Goal: Information Seeking & Learning: Learn about a topic

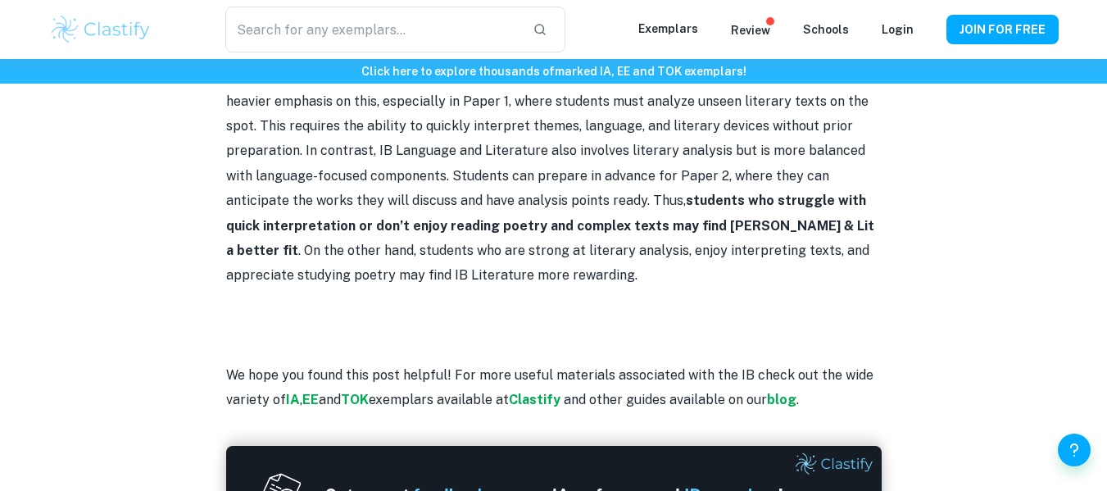
scroll to position [1541, 0]
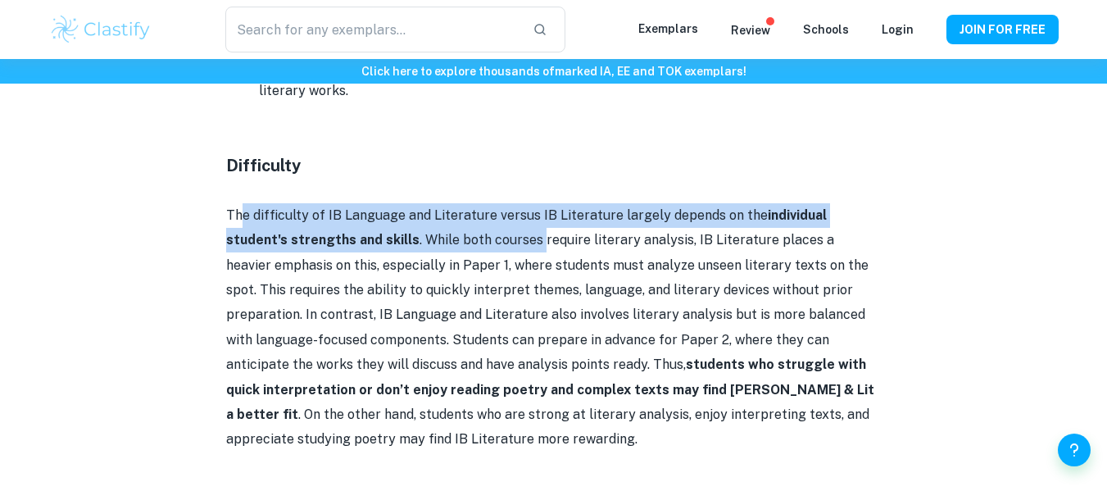
drag, startPoint x: 243, startPoint y: 215, endPoint x: 584, endPoint y: 244, distance: 341.9
click at [498, 238] on p "The difficulty of IB Language and Literature versus IB Literature largely depen…" at bounding box center [553, 327] width 655 height 249
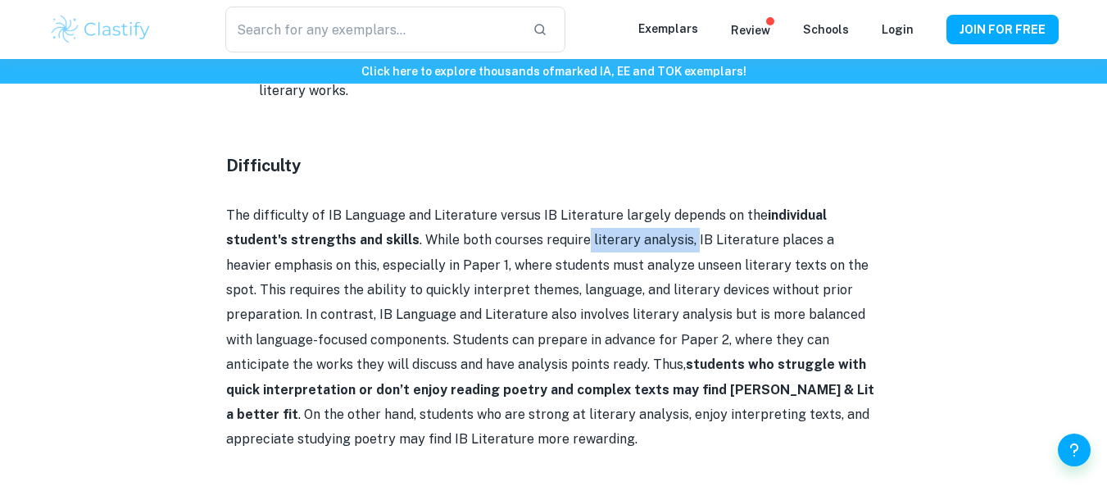
drag, startPoint x: 584, startPoint y: 244, endPoint x: 638, endPoint y: 251, distance: 54.5
click at [638, 251] on p "The difficulty of IB Language and Literature versus IB Literature largely depen…" at bounding box center [553, 327] width 655 height 249
click at [637, 251] on p "The difficulty of IB Language and Literature versus IB Literature largely depen…" at bounding box center [553, 327] width 655 height 249
click at [238, 220] on p "The difficulty of IB Language and Literature versus IB Literature largely depen…" at bounding box center [553, 327] width 655 height 249
drag, startPoint x: 221, startPoint y: 209, endPoint x: 306, endPoint y: 214, distance: 84.5
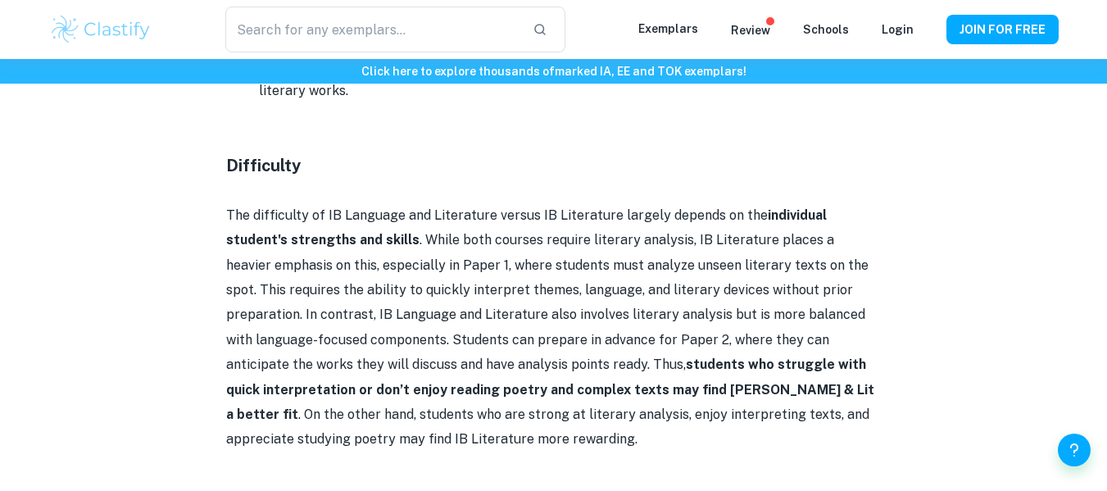
drag, startPoint x: 306, startPoint y: 214, endPoint x: 487, endPoint y: 222, distance: 181.2
click at [391, 219] on p "The difficulty of IB Language and Literature versus IB Literature largely depen…" at bounding box center [553, 327] width 655 height 249
click at [479, 222] on p "The difficulty of IB Language and Literature versus IB Literature largely depen…" at bounding box center [553, 327] width 655 height 249
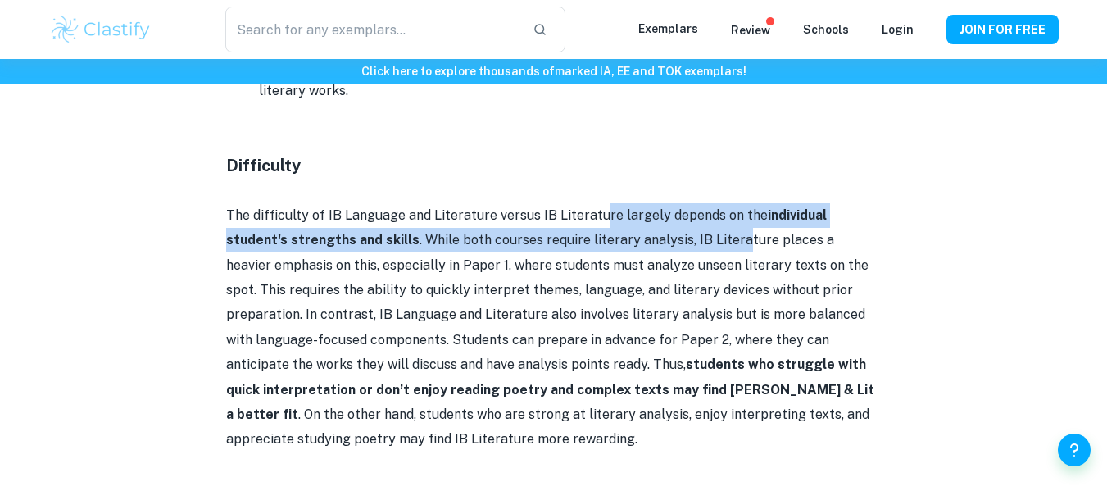
click at [672, 233] on p "The difficulty of IB Language and Literature versus IB Literature largely depen…" at bounding box center [553, 327] width 655 height 249
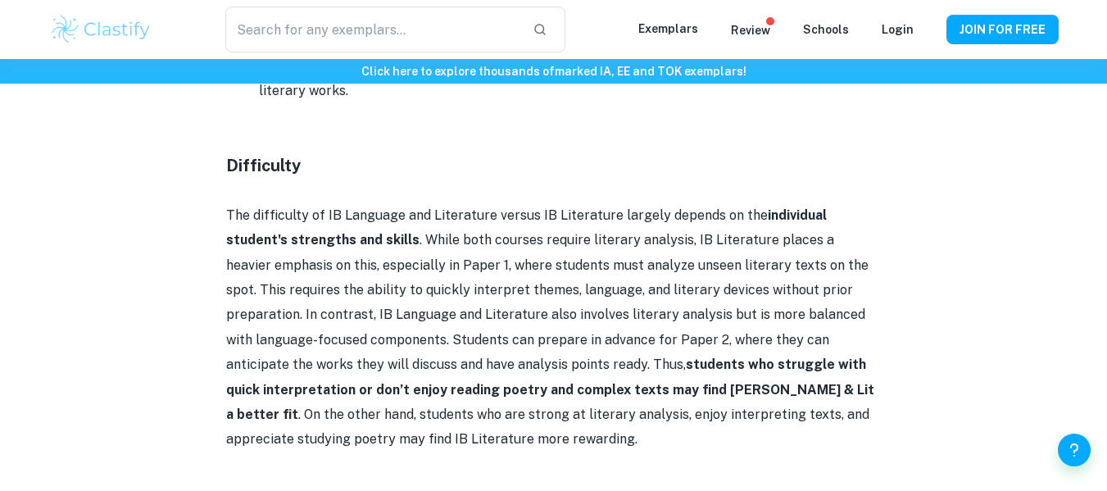
scroll to position [1459, 0]
